Goal: Transaction & Acquisition: Purchase product/service

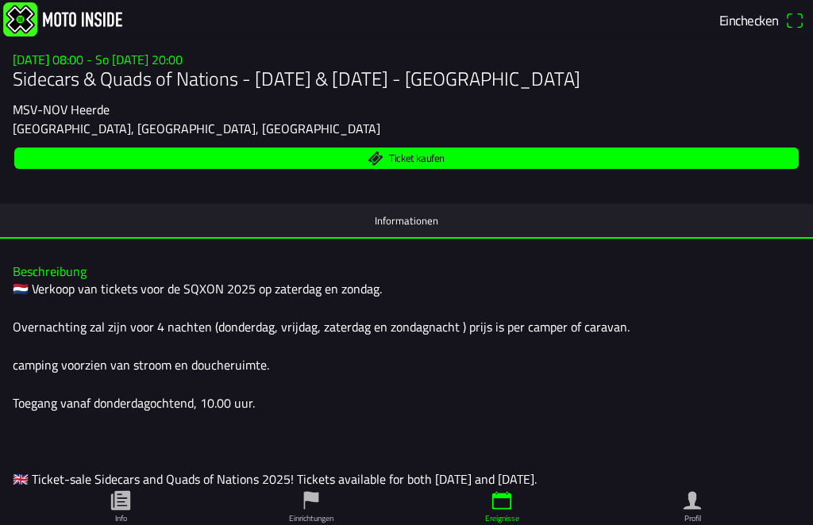
scroll to position [152, 0]
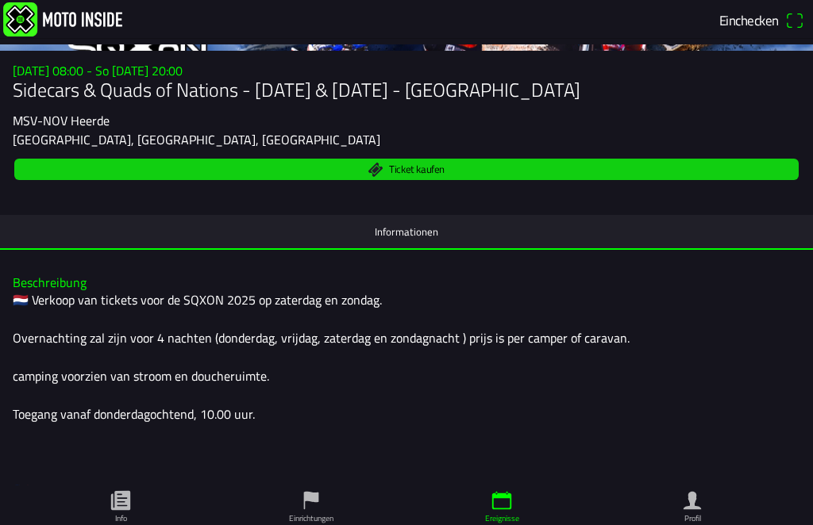
click at [409, 159] on span "Ticket kaufen" at bounding box center [407, 169] width 766 height 21
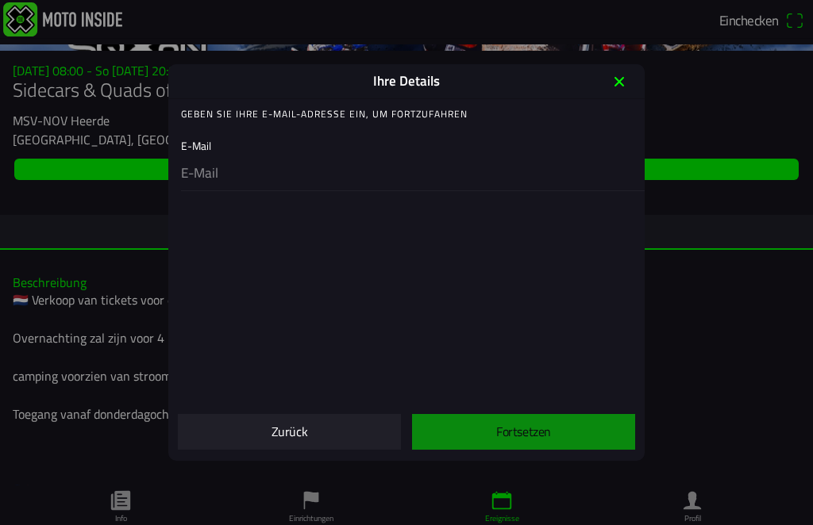
click at [624, 75] on icon "close" at bounding box center [618, 81] width 25 height 25
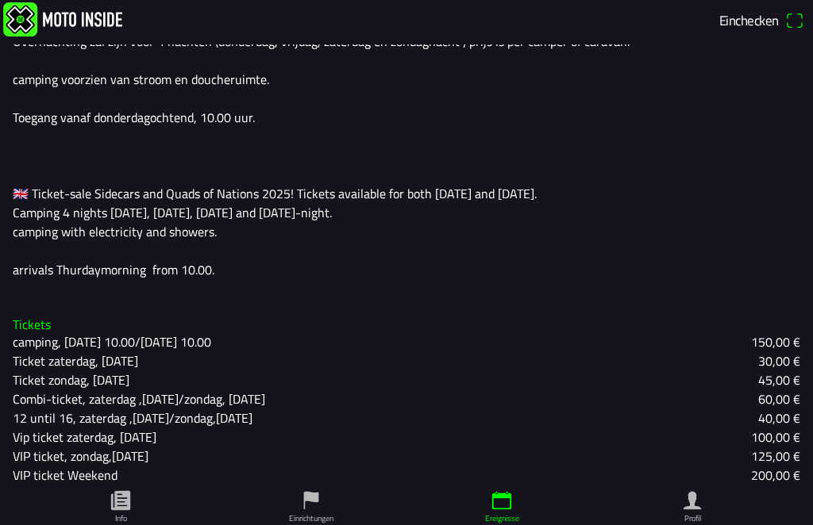
scroll to position [448, 0]
click at [794, 12] on span "Einchecken" at bounding box center [761, 20] width 85 height 25
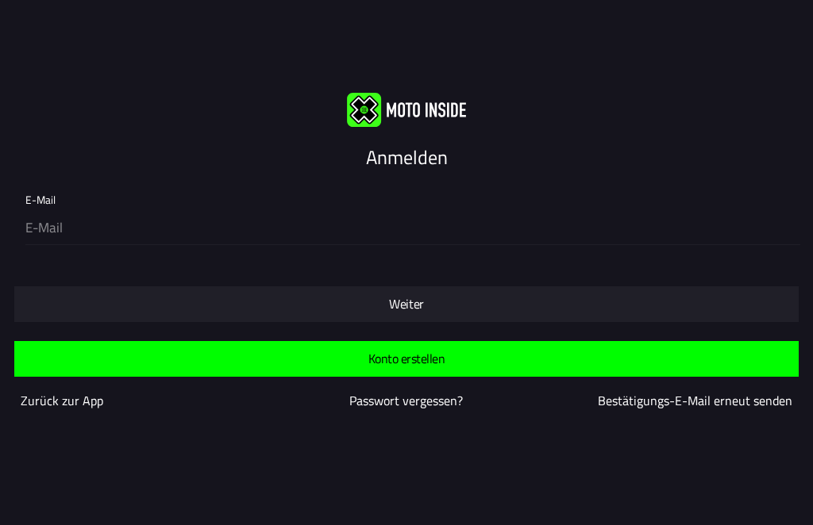
scroll to position [1, 0]
click at [0, 0] on slot "Zurück zur App" at bounding box center [0, 0] width 0 height 0
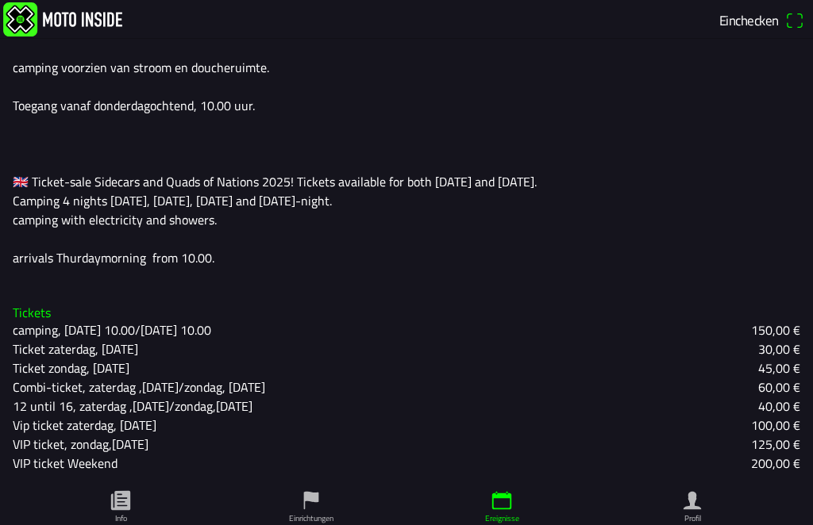
scroll to position [460, 0]
click at [0, 0] on slot "camping, [DATE] 10.00/[DATE] 10.00" at bounding box center [0, 0] width 0 height 0
click at [86, 482] on div "Tickets camping, Thursday 10.00/Monday 10.00 150,00 € Ticket zaterdag, Saturday…" at bounding box center [406, 390] width 813 height 193
click at [127, 502] on icon "paper" at bounding box center [120, 500] width 19 height 19
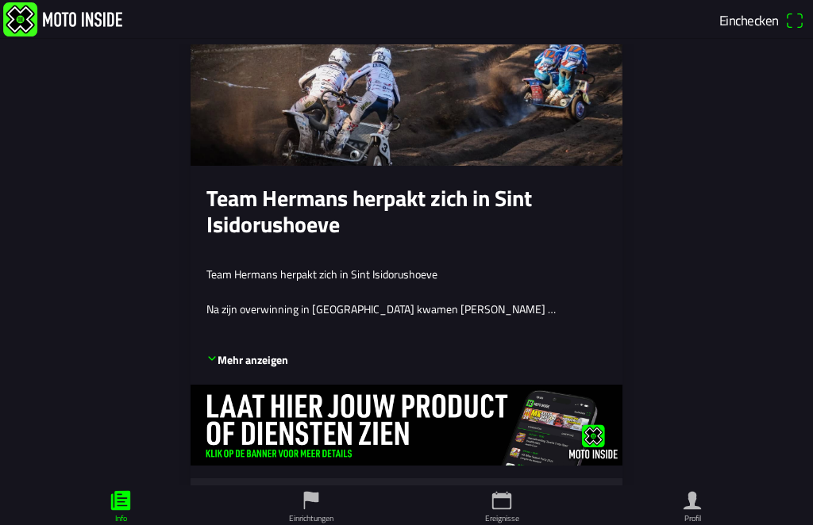
scroll to position [4156, 0]
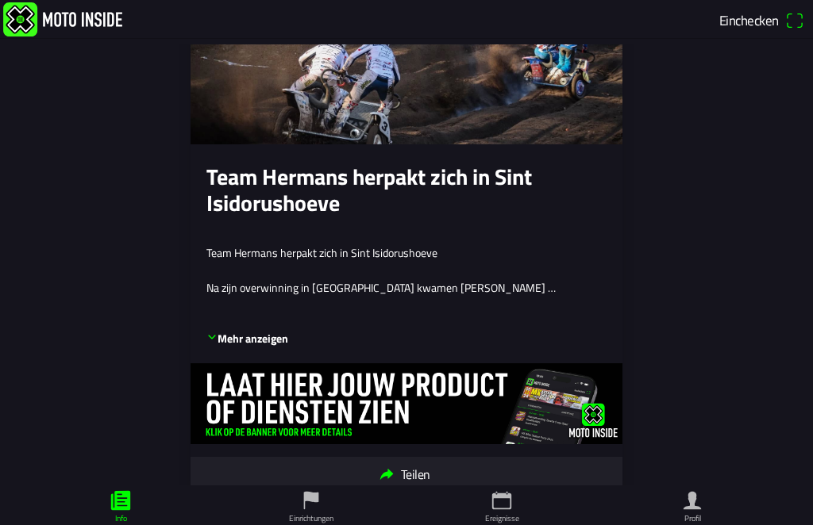
click at [213, 332] on icon "arrow down" at bounding box center [211, 337] width 11 height 11
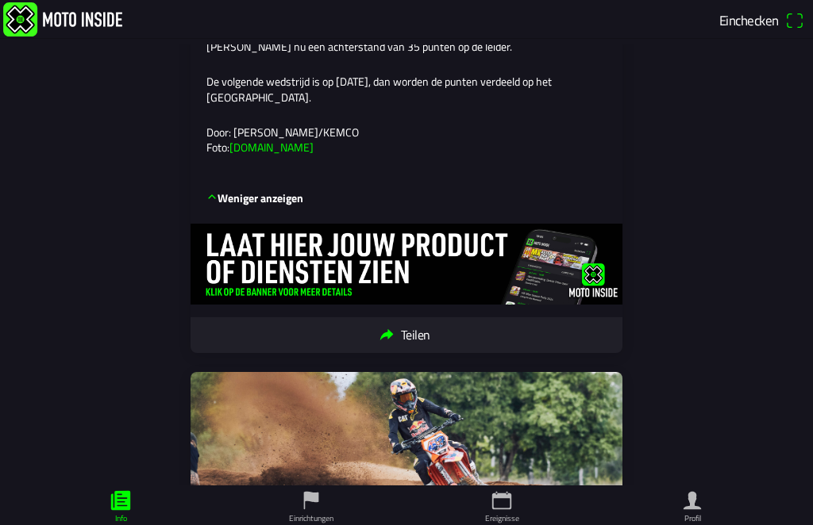
scroll to position [4745, 0]
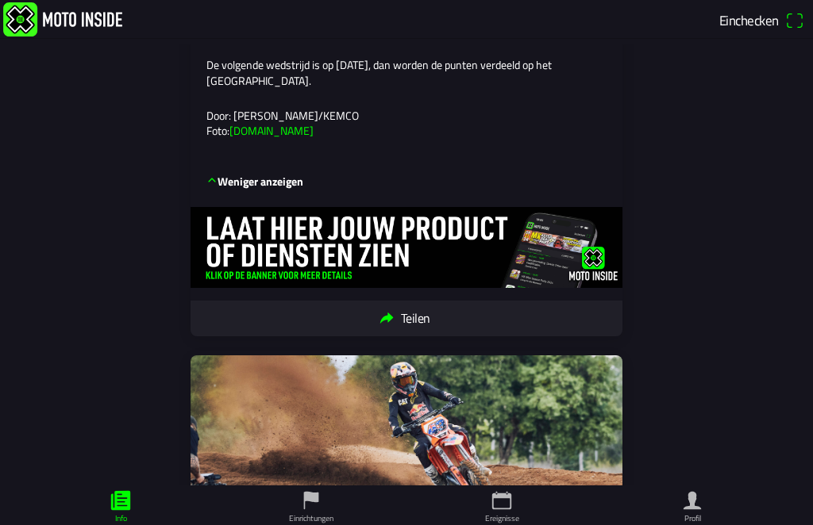
click at [621, 207] on img at bounding box center [406, 247] width 432 height 81
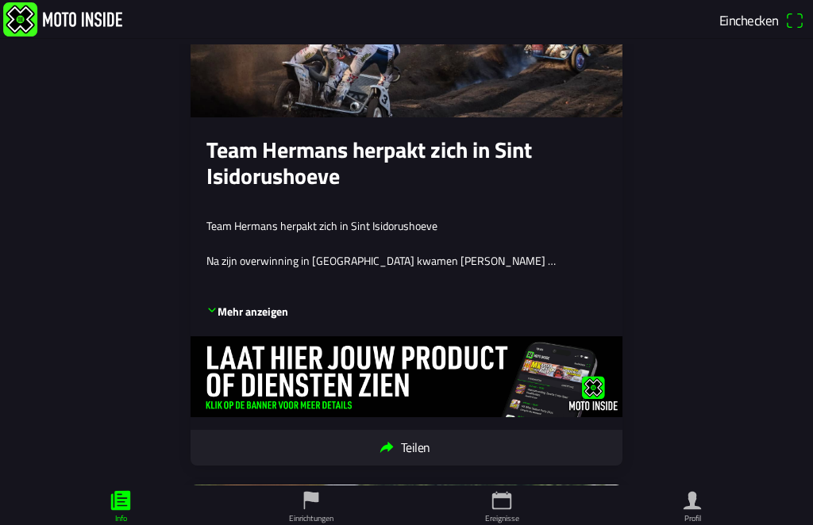
scroll to position [3985, 0]
